Goal: Obtain resource: Download file/media

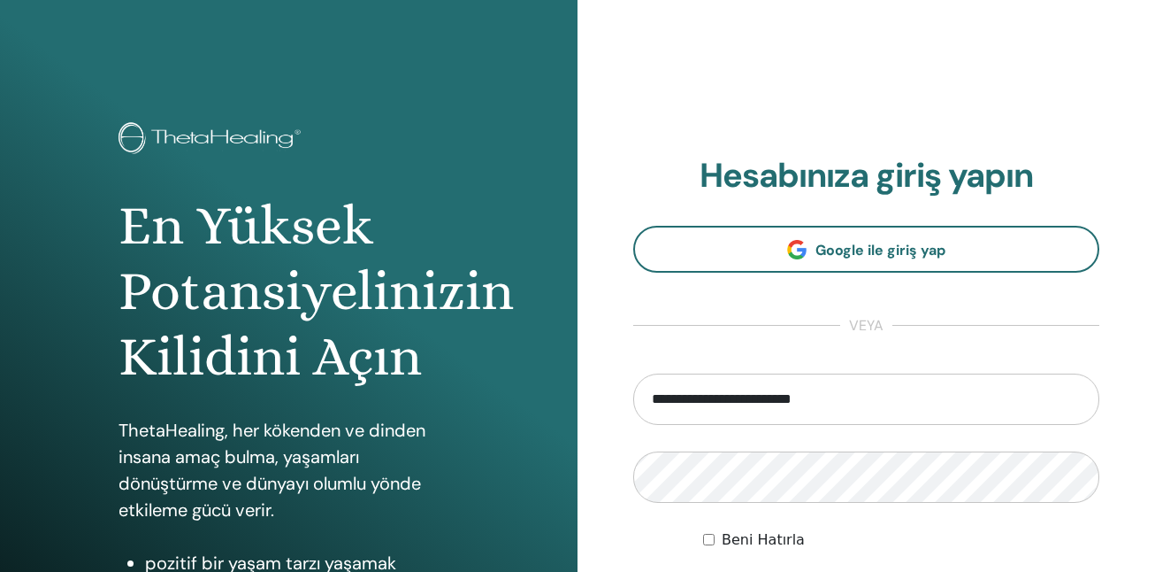
type input "**********"
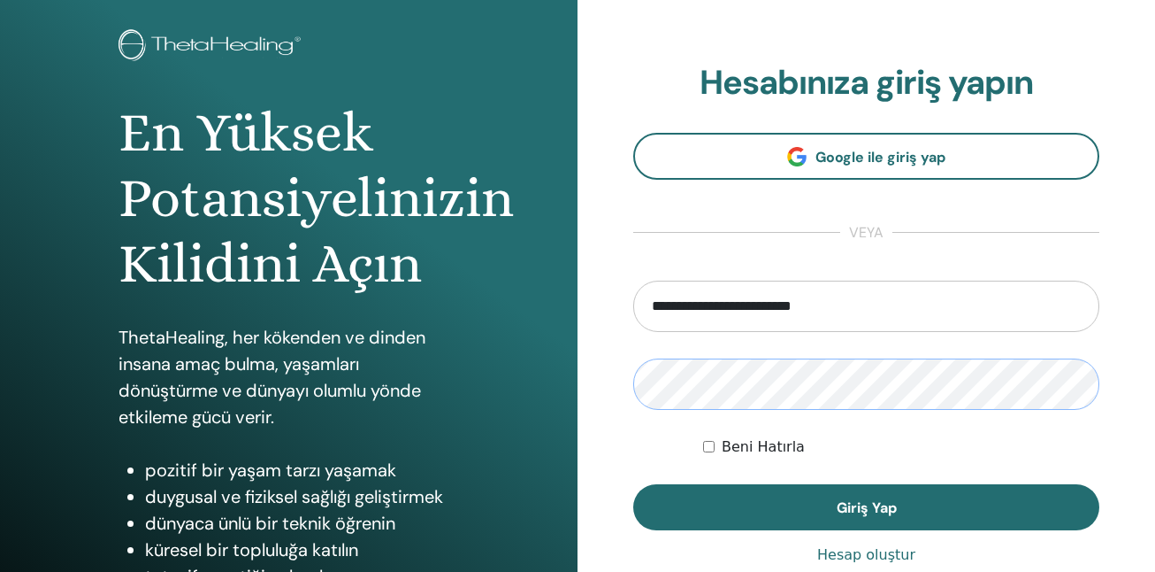
scroll to position [131, 0]
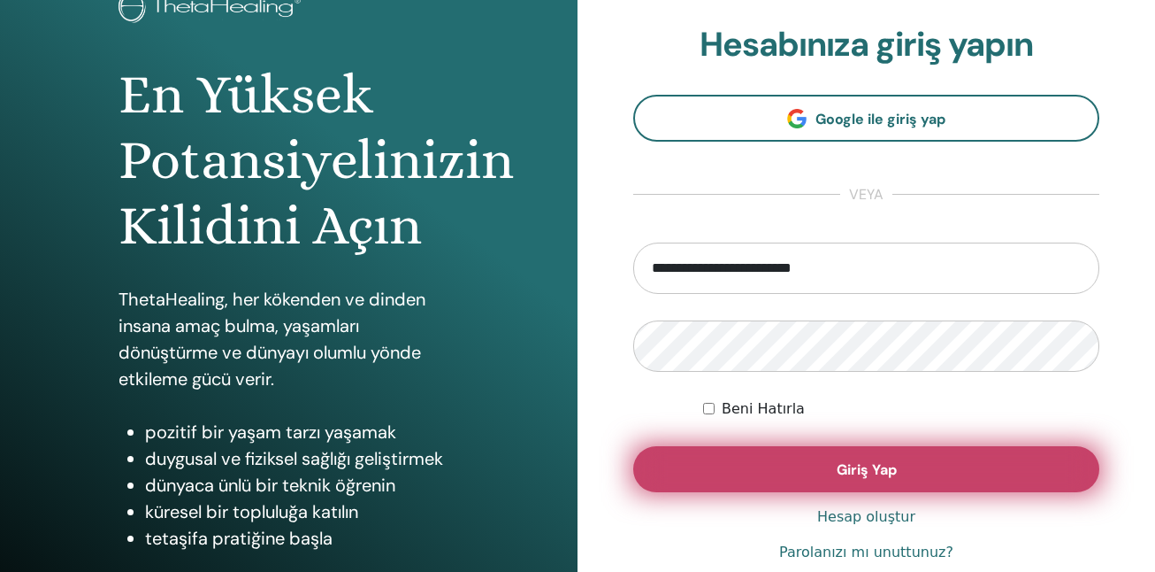
click at [1024, 458] on button "Giriş Yap" at bounding box center [866, 469] width 466 height 46
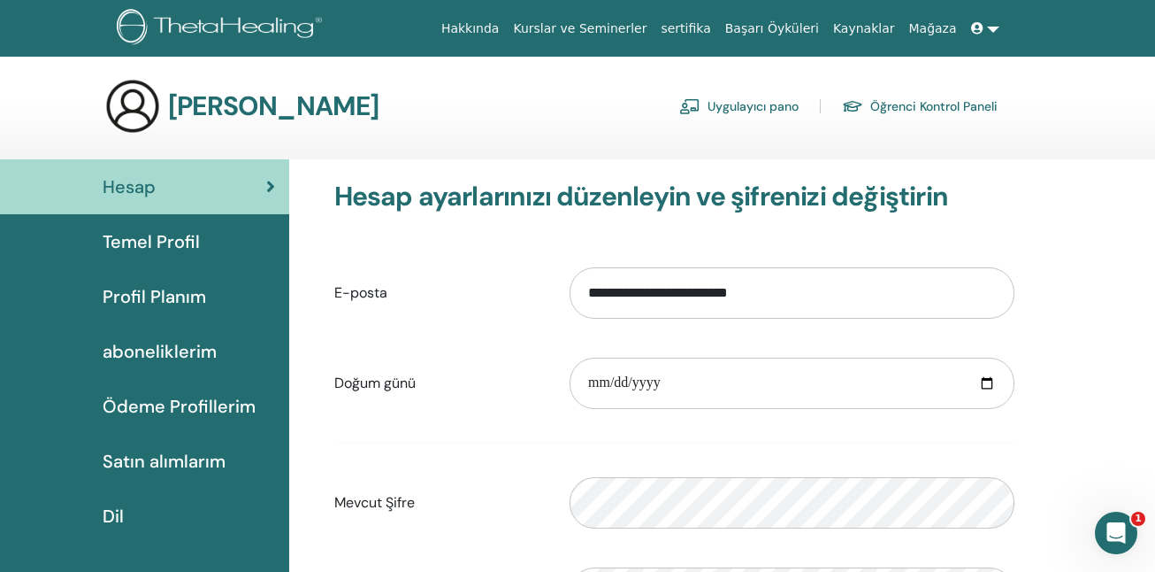
click at [707, 41] on link "sertifika" at bounding box center [686, 28] width 64 height 33
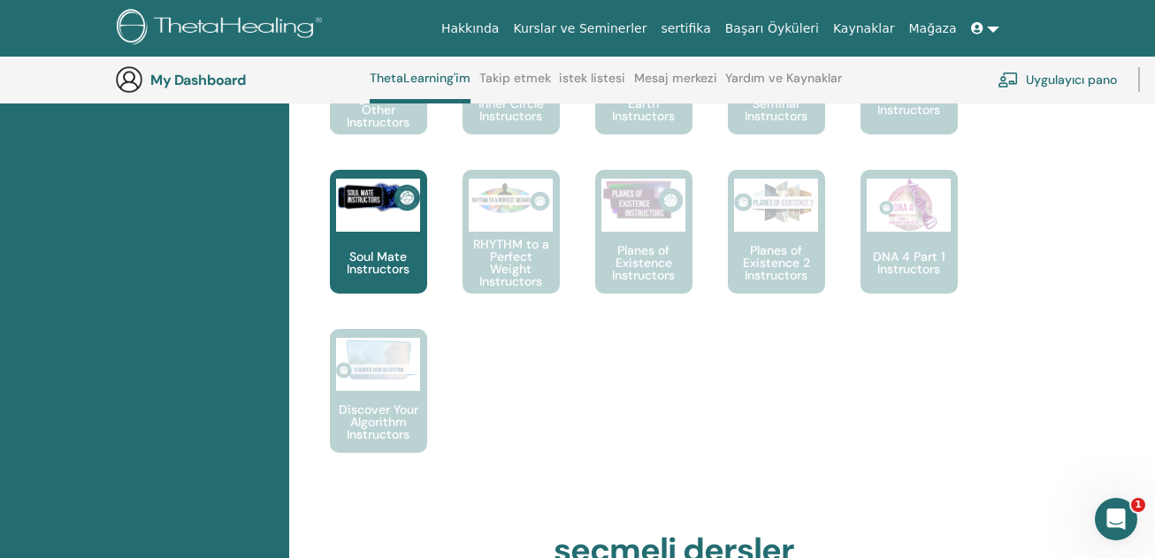
scroll to position [1384, 0]
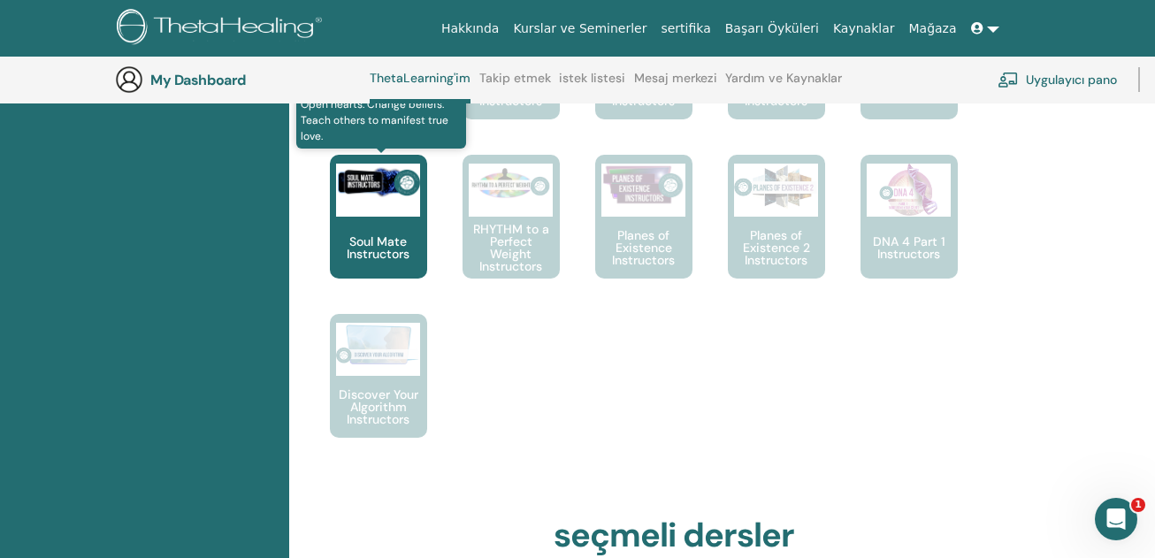
click at [388, 240] on p "Soul Mate Instructors" at bounding box center [378, 247] width 97 height 25
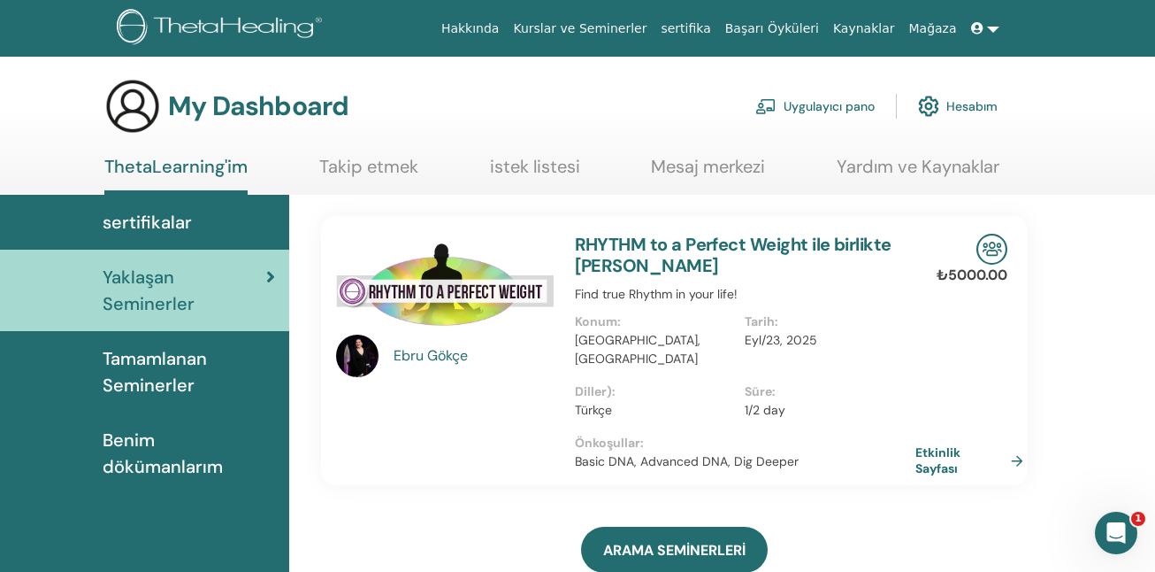
click at [178, 395] on span "Tamamlanan Seminerler" at bounding box center [189, 371] width 173 height 53
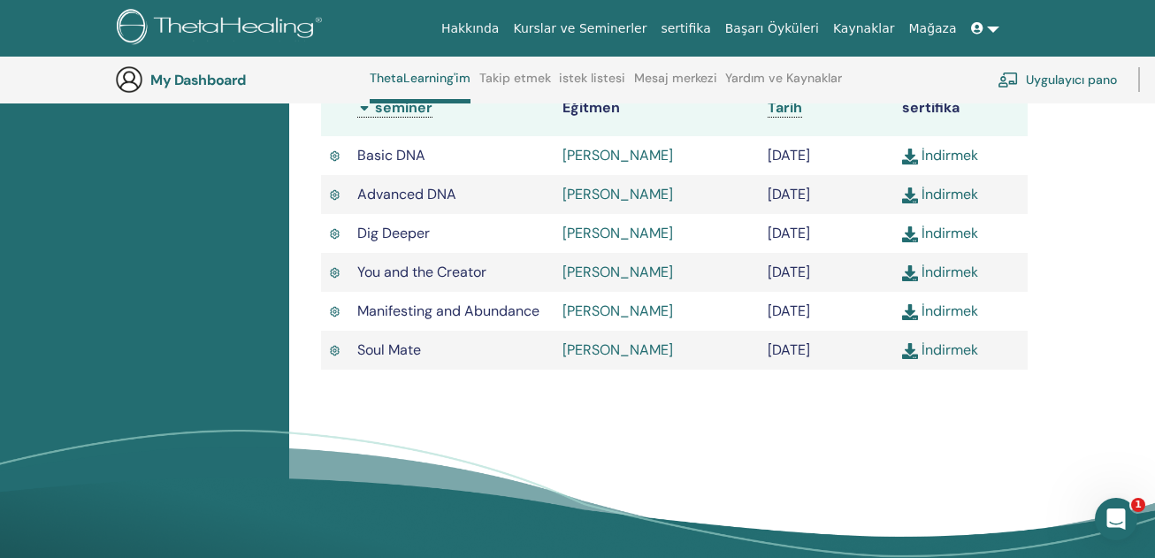
scroll to position [603, 0]
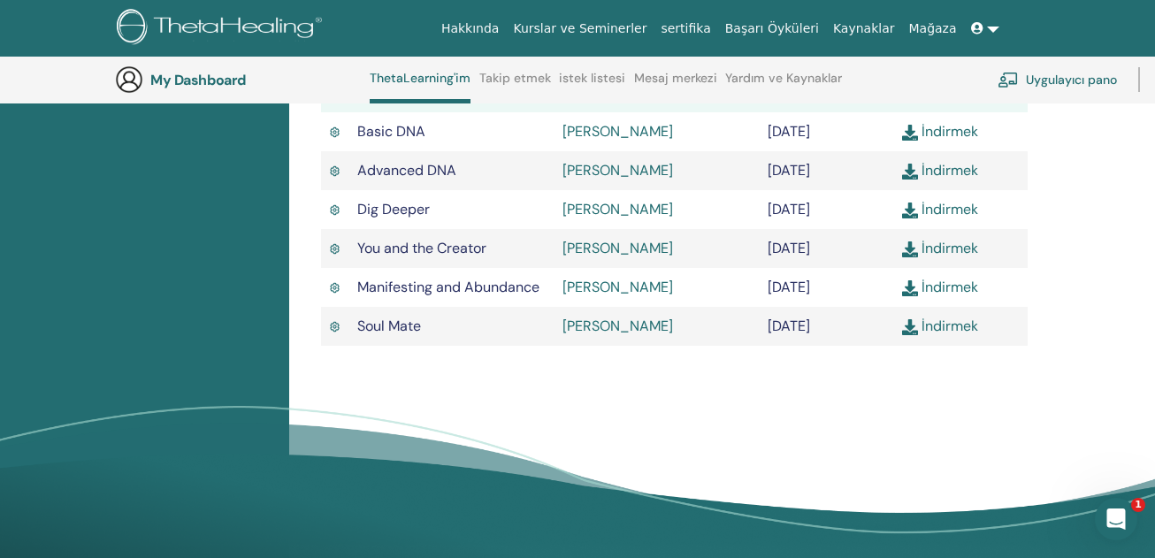
click at [945, 335] on link "İndirmek" at bounding box center [940, 326] width 76 height 19
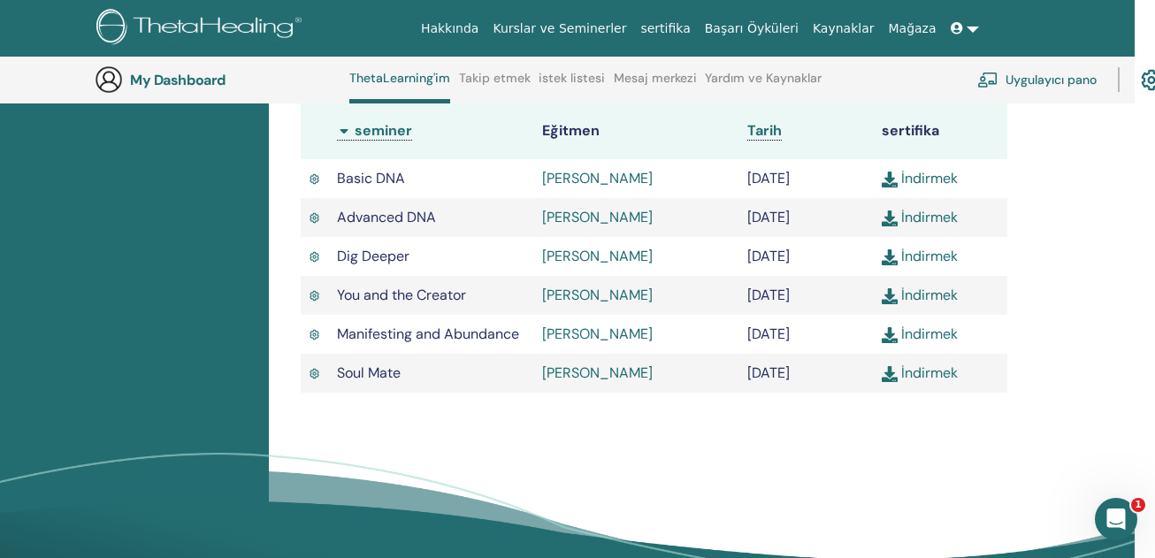
scroll to position [556, 21]
